Goal: Task Accomplishment & Management: Manage account settings

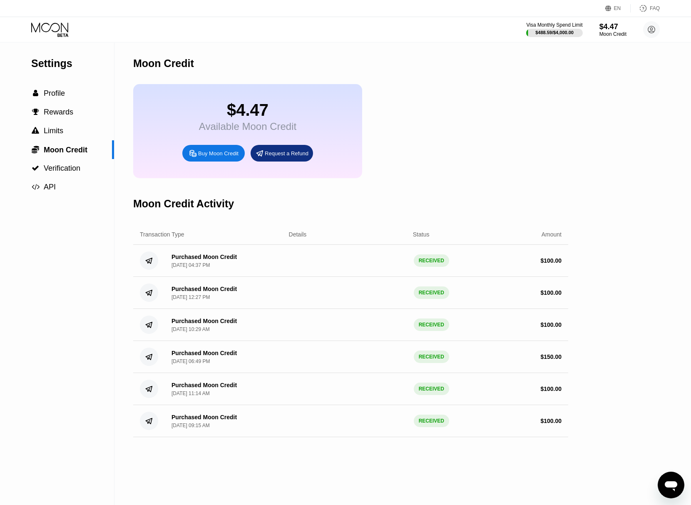
click at [453, 80] on div "Moon Credit" at bounding box center [350, 63] width 435 height 41
click at [63, 32] on icon at bounding box center [50, 29] width 39 height 15
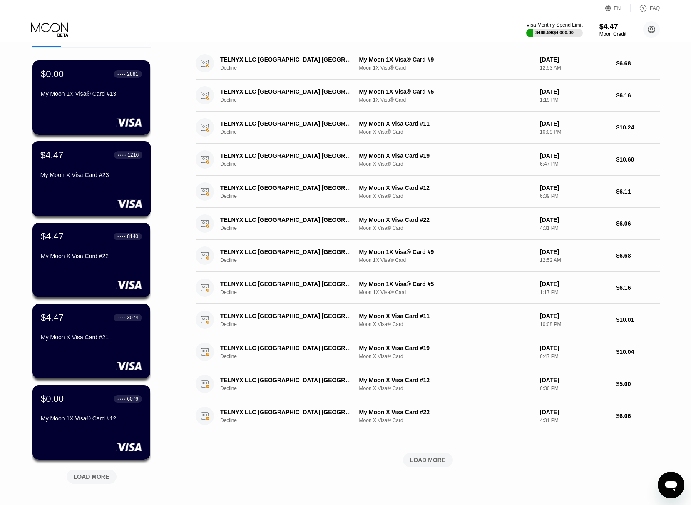
scroll to position [172, 0]
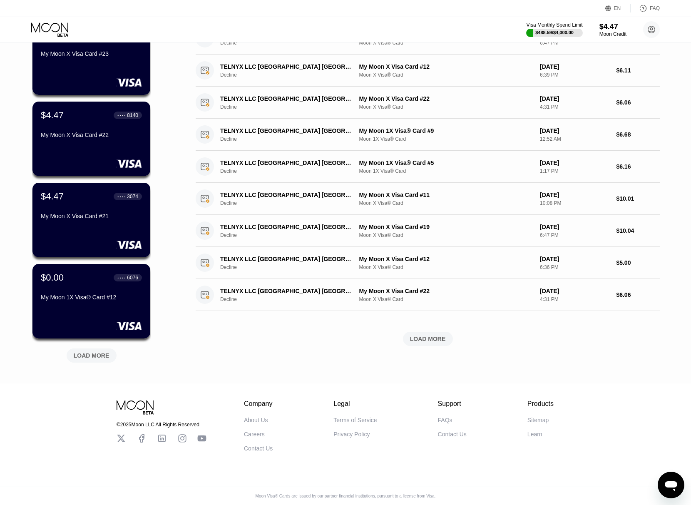
click at [90, 355] on div "LOAD MORE" at bounding box center [92, 355] width 50 height 14
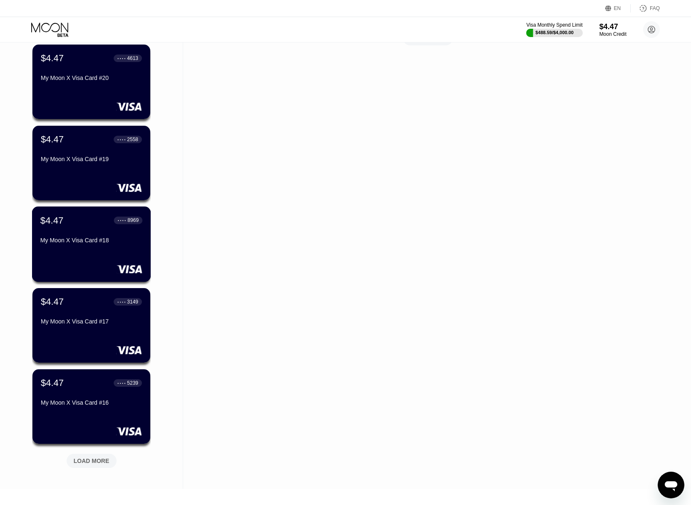
scroll to position [561, 0]
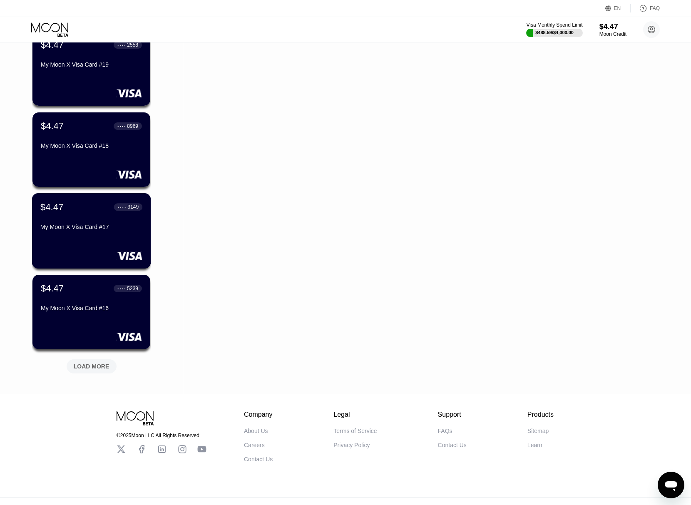
click at [81, 240] on div "$4.47 ● ● ● ● 3149 My Moon X Visa Card #17" at bounding box center [91, 230] width 119 height 75
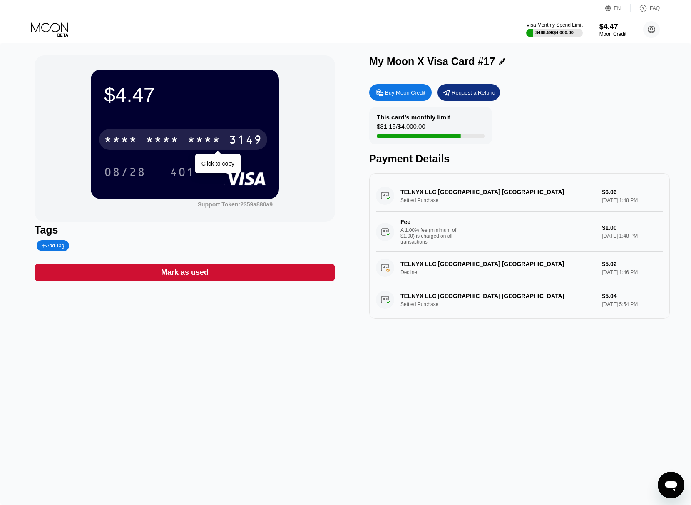
click at [194, 139] on div "* * * *" at bounding box center [203, 140] width 33 height 13
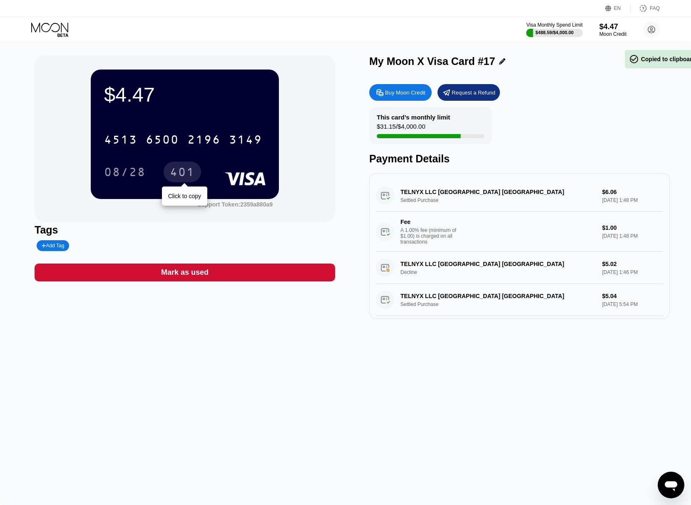
click at [190, 178] on div "401" at bounding box center [182, 172] width 25 height 13
click at [126, 168] on div "08/28" at bounding box center [125, 172] width 42 height 13
